Goal: Transaction & Acquisition: Purchase product/service

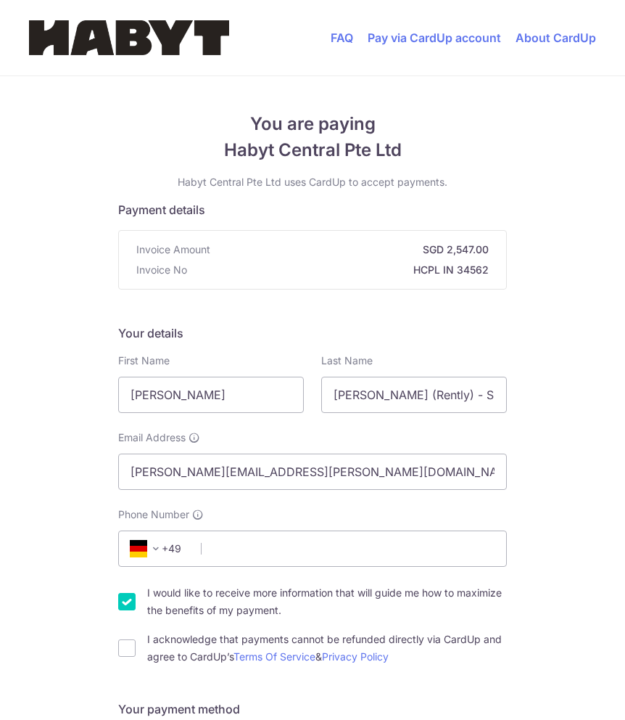
select select "57"
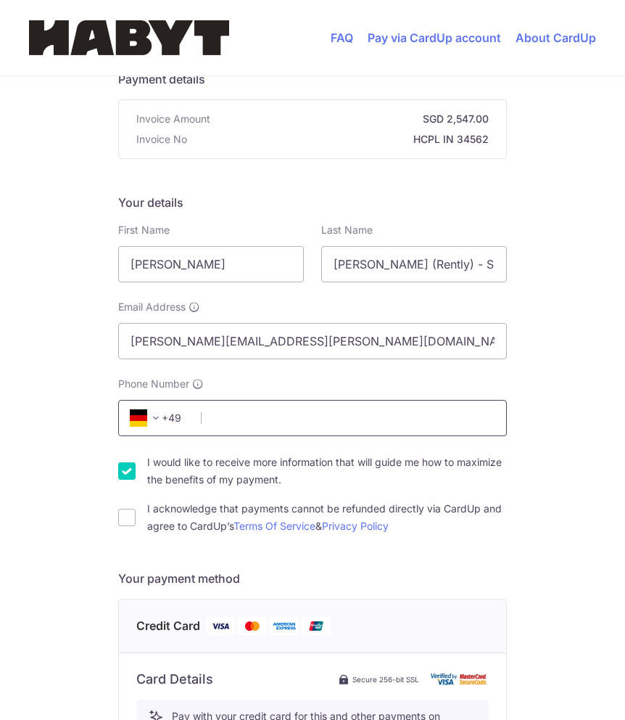
click at [265, 410] on input "Phone Number" at bounding box center [312, 418] width 389 height 36
type input "1729309333"
select select "DE"
type input "71254"
type input "[PERSON_NAME][STREET_ADDRESS]"
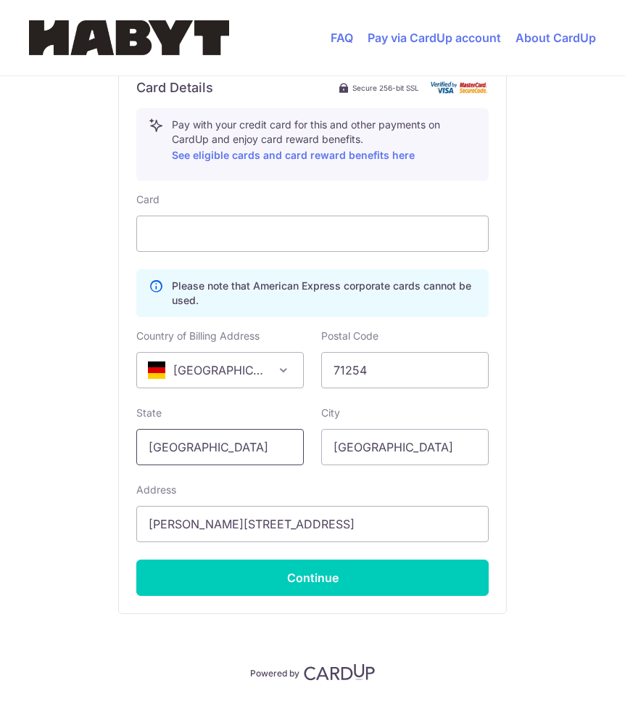
scroll to position [0, 0]
click at [234, 452] on input "[GEOGRAPHIC_DATA]" at bounding box center [220, 447] width 168 height 36
type input "[GEOGRAPHIC_DATA]"
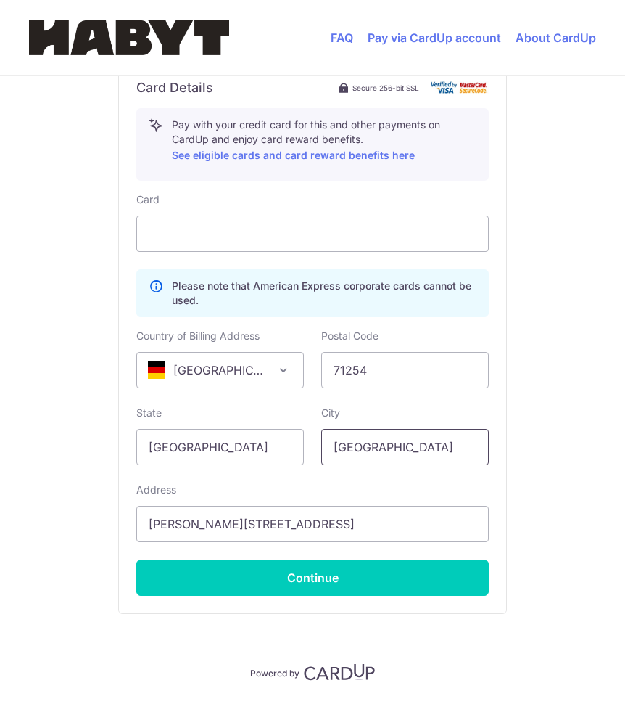
click at [360, 448] on input "[GEOGRAPHIC_DATA]" at bounding box center [405, 447] width 168 height 36
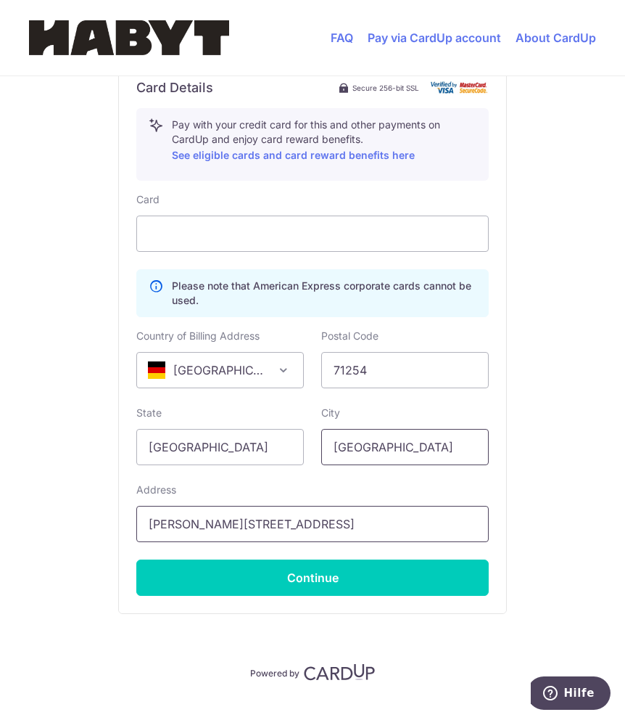
type input "[GEOGRAPHIC_DATA]"
click at [235, 525] on input "[PERSON_NAME][STREET_ADDRESS]" at bounding box center [312, 524] width 353 height 36
type input "[PERSON_NAME][STREET_ADDRESS]"
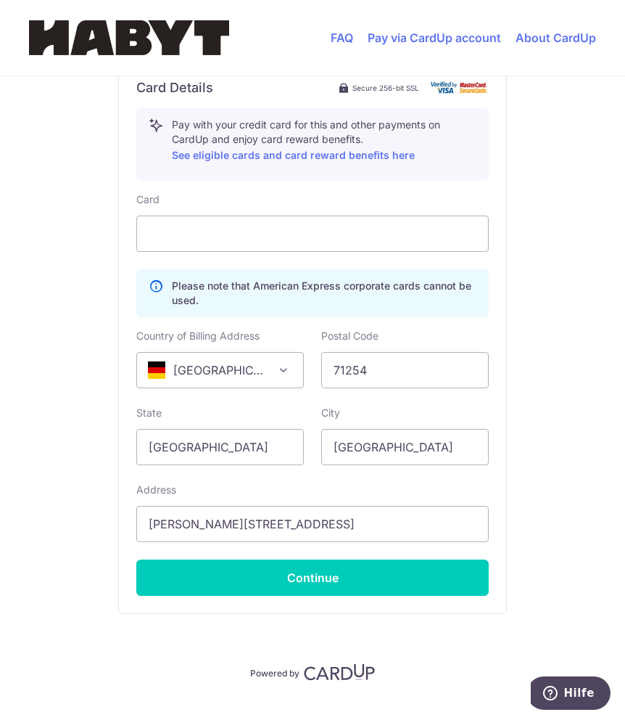
click at [432, 485] on div "Address [PERSON_NAME][STREET_ADDRESS]" at bounding box center [312, 511] width 353 height 59
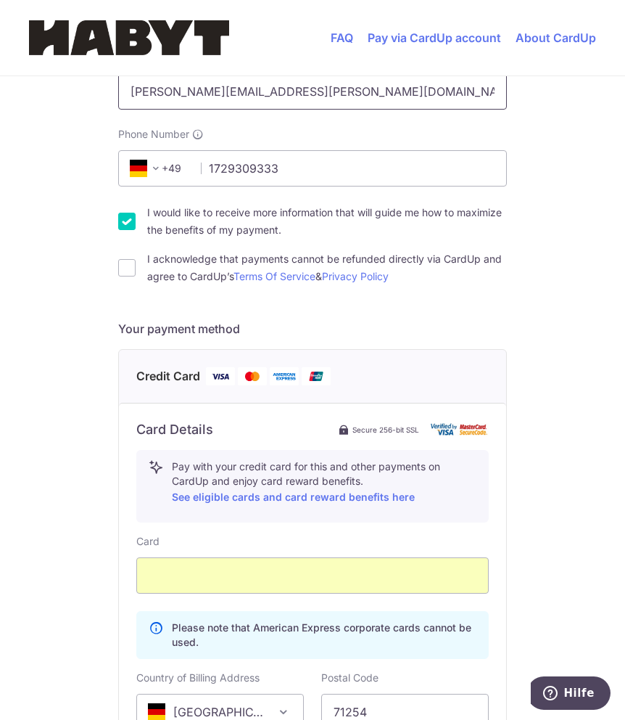
scroll to position [382, 0]
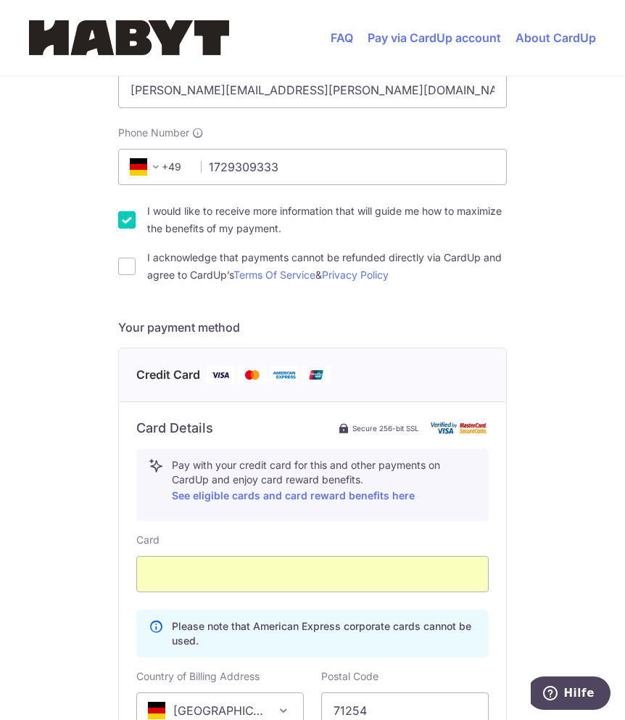
click at [123, 219] on input "I would like to receive more information that will guide me how to maximize the…" at bounding box center [126, 219] width 17 height 17
checkbox input "false"
click at [123, 259] on input "I acknowledge that payments cannot be refunded directly via CardUp and agree to…" at bounding box center [126, 266] width 17 height 17
checkbox input "true"
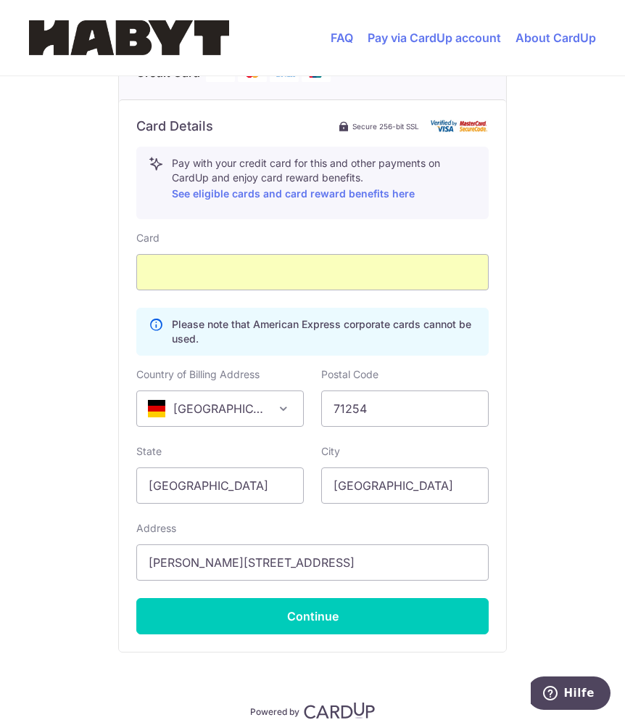
scroll to position [751, 0]
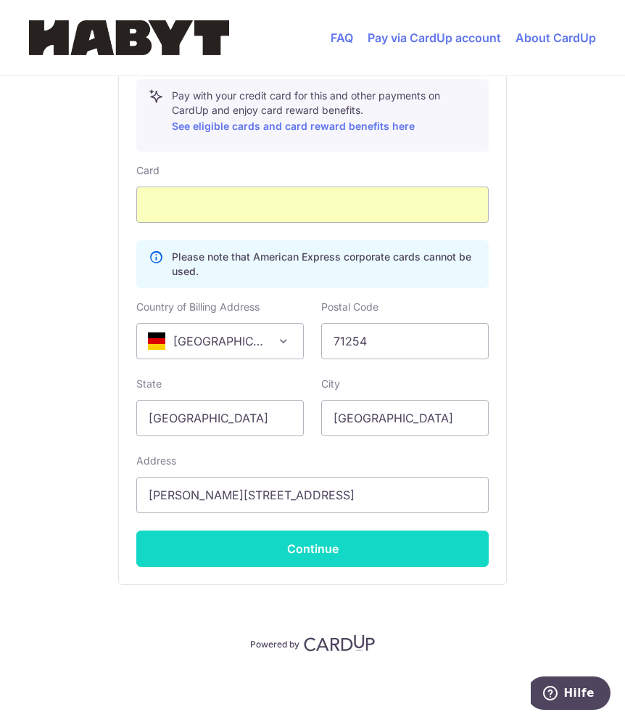
click at [291, 549] on button "Continue" at bounding box center [312, 548] width 353 height 36
type input "**** 1013"
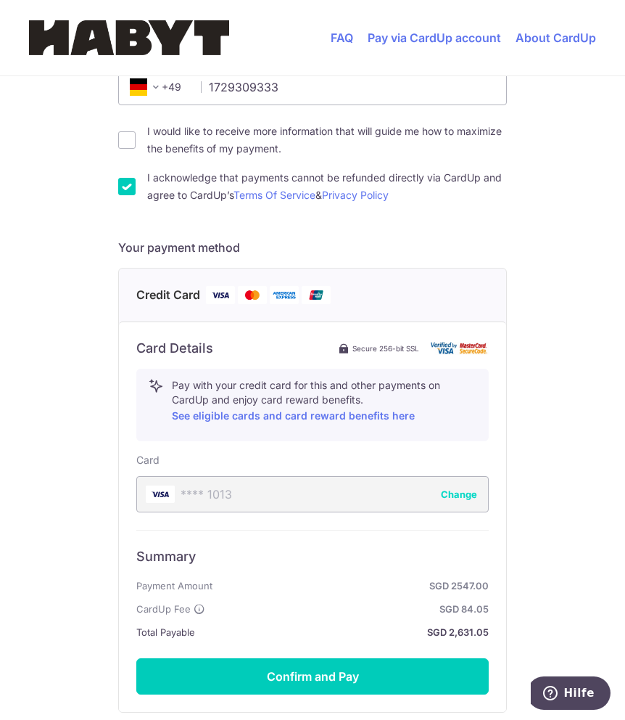
scroll to position [519, 0]
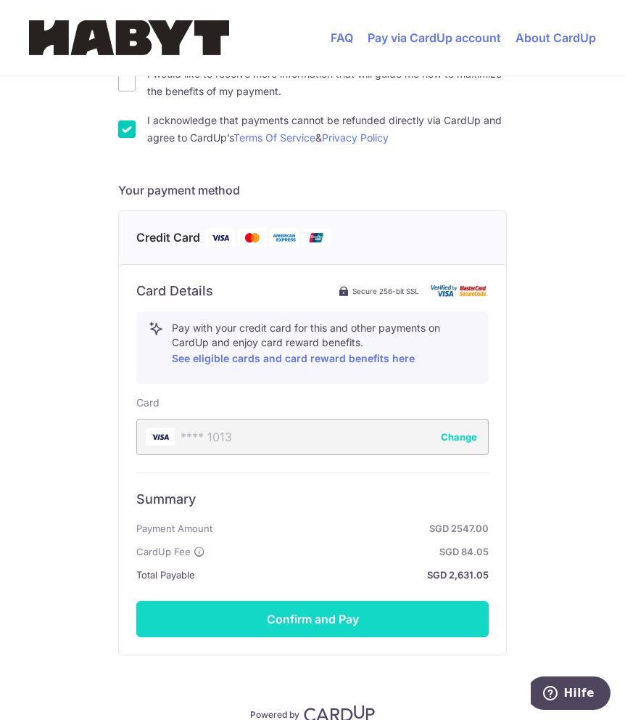
click at [285, 632] on button "Confirm and Pay" at bounding box center [312, 619] width 353 height 36
